Goal: Information Seeking & Learning: Learn about a topic

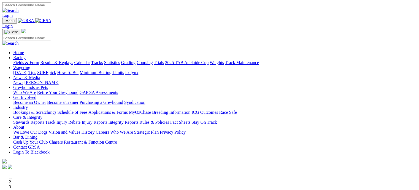
click at [16, 60] on link "Fields & Form" at bounding box center [26, 62] width 26 height 5
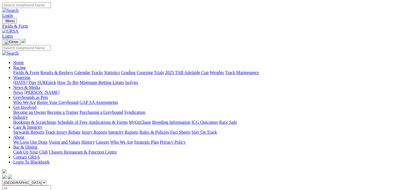
click at [47, 180] on select "[GEOGRAPHIC_DATA] [GEOGRAPHIC_DATA] [GEOGRAPHIC_DATA] [GEOGRAPHIC_DATA] [GEOGRA…" at bounding box center [24, 182] width 44 height 5
select select "WA"
click at [37, 180] on select "[GEOGRAPHIC_DATA] [GEOGRAPHIC_DATA] [GEOGRAPHIC_DATA] [GEOGRAPHIC_DATA] [GEOGRA…" at bounding box center [24, 182] width 44 height 5
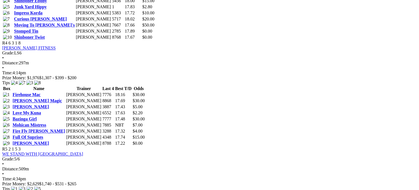
scroll to position [579, 0]
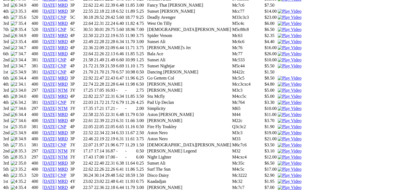
scroll to position [855, 0]
